Goal: Task Accomplishment & Management: Complete application form

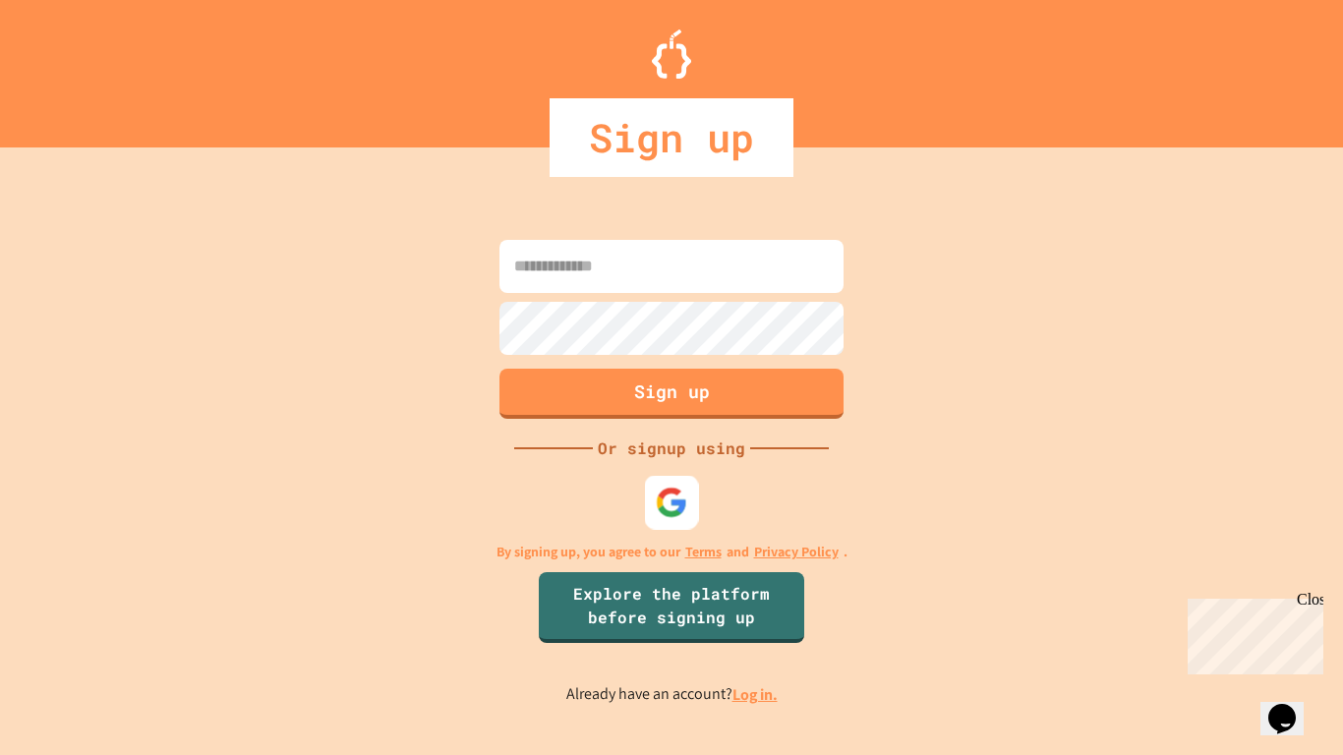
click at [671, 497] on img at bounding box center [672, 502] width 32 height 32
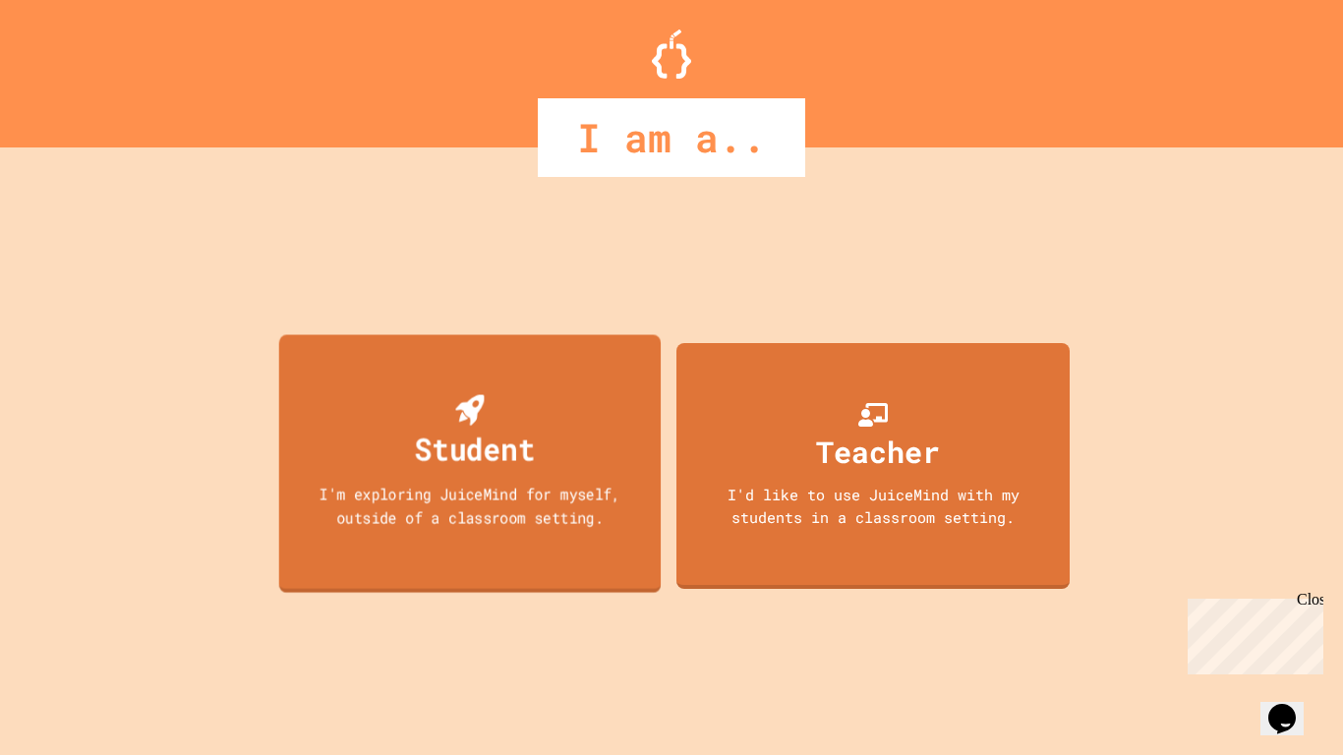
click at [450, 473] on div "Student I'm exploring JuiceMind for myself, outside of a classroom setting." at bounding box center [470, 463] width 382 height 257
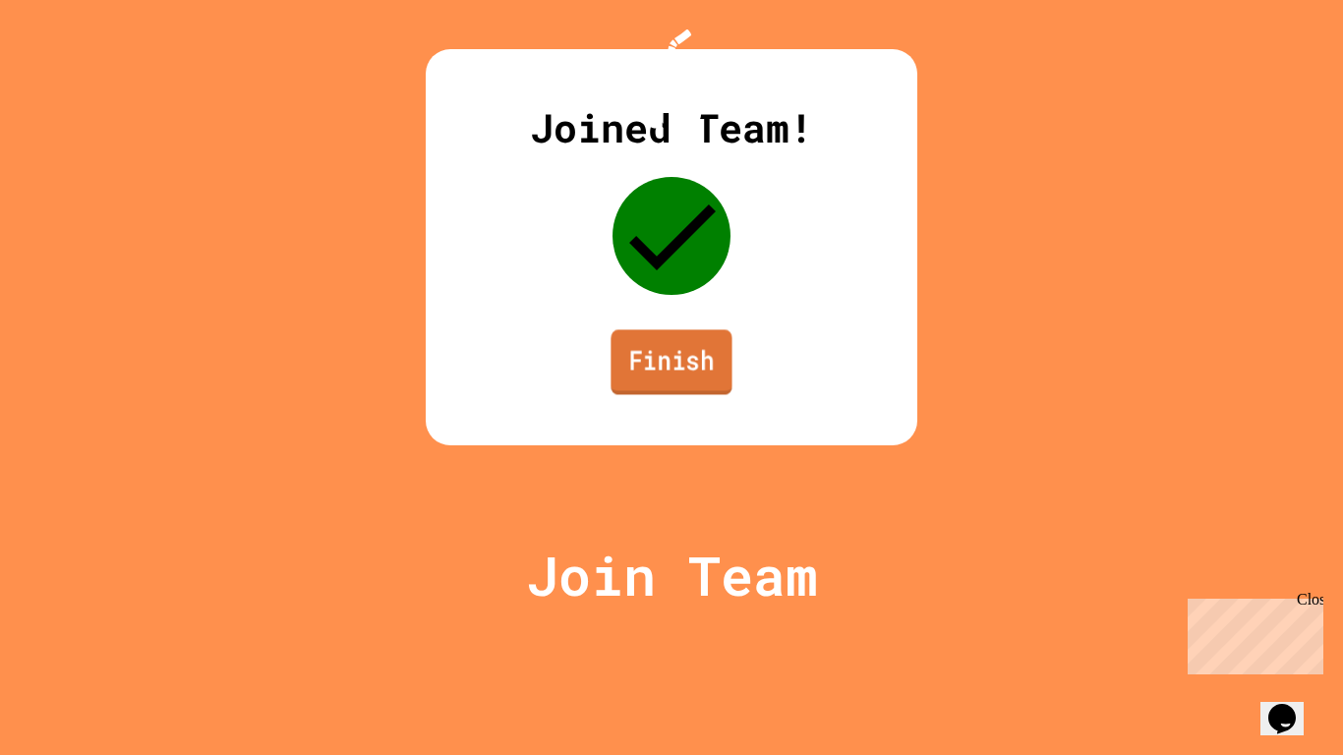
click at [643, 394] on link "Finish" at bounding box center [670, 361] width 121 height 65
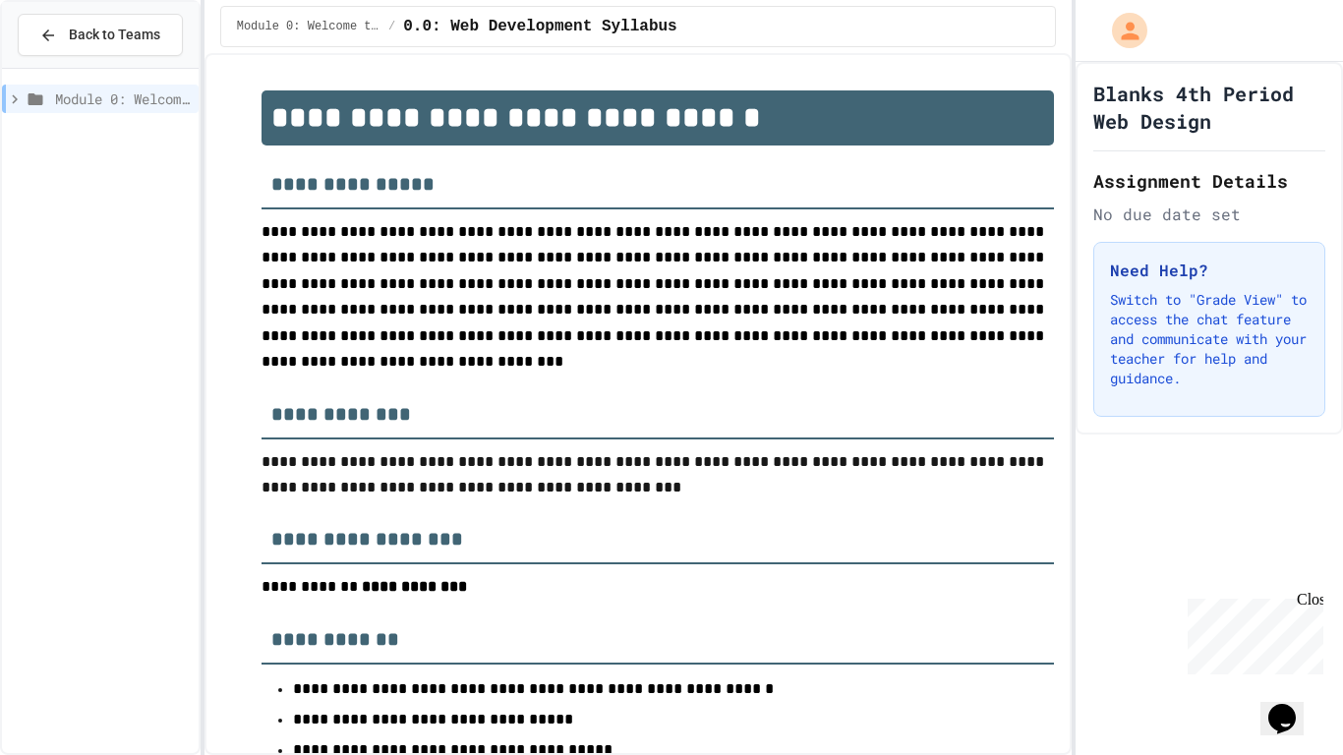
click at [1307, 600] on div "Close" at bounding box center [1308, 603] width 25 height 25
click at [1210, 603] on div "Blanks 4th Period Web Design Assignment Details No due date set Need Help? Swit…" at bounding box center [1208, 408] width 267 height 693
